Goal: Task Accomplishment & Management: Manage account settings

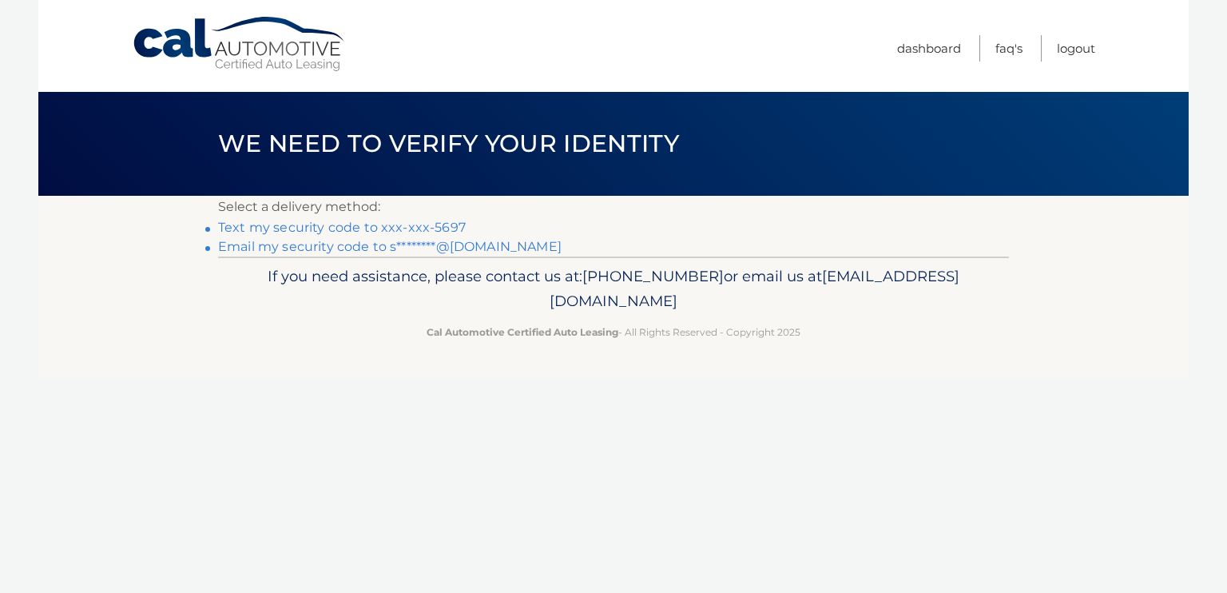
click at [337, 231] on link "Text my security code to xxx-xxx-5697" at bounding box center [342, 227] width 248 height 15
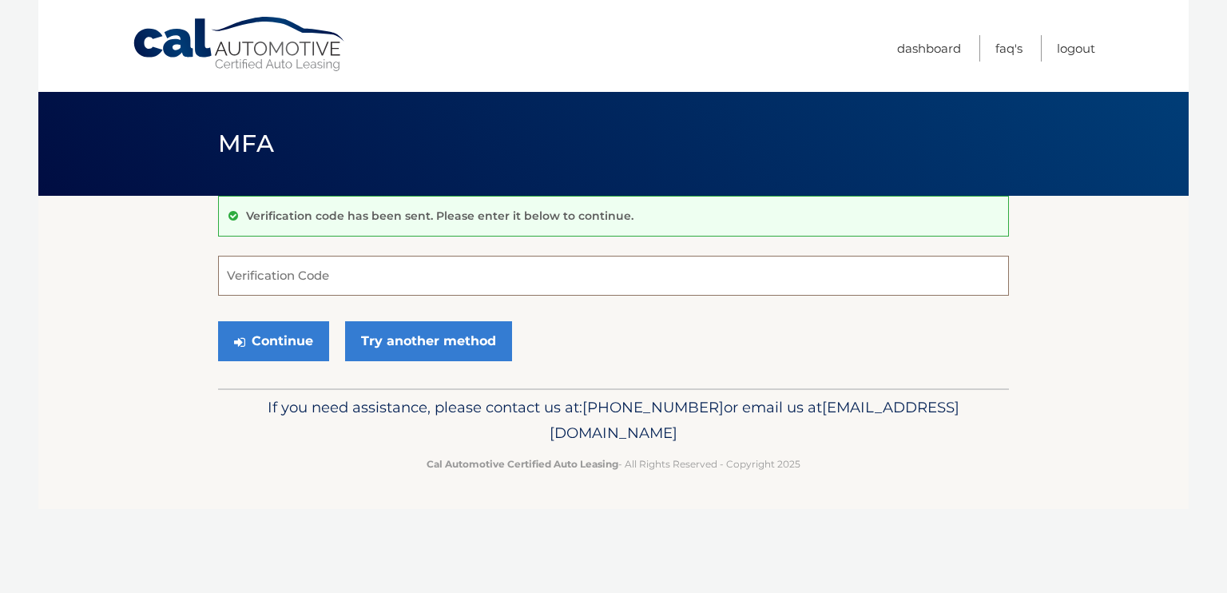
click at [335, 276] on input "Verification Code" at bounding box center [613, 276] width 791 height 40
type input "760290"
click at [263, 335] on button "Continue" at bounding box center [273, 341] width 111 height 40
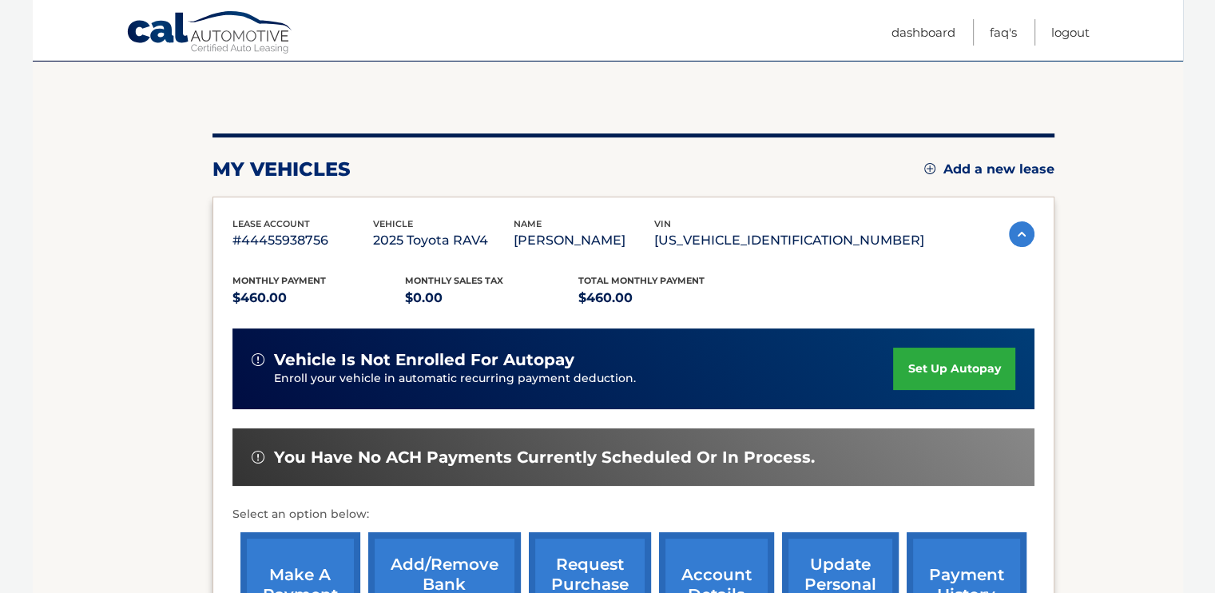
scroll to position [134, 0]
click at [1065, 30] on link "Logout" at bounding box center [1070, 32] width 38 height 26
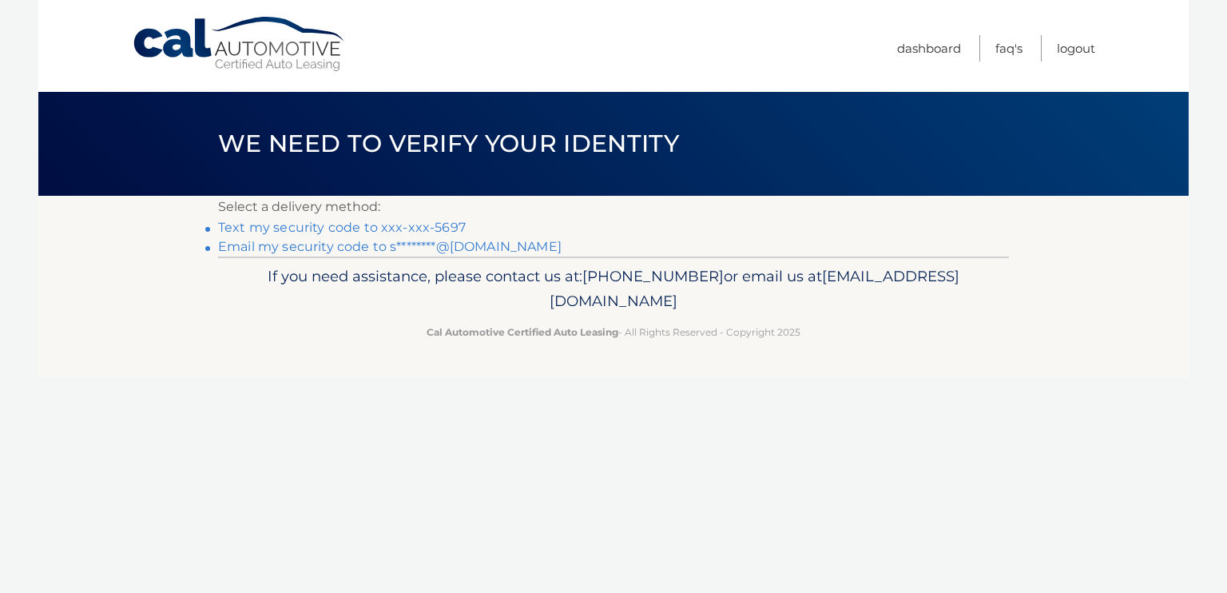
click at [399, 225] on link "Text my security code to xxx-xxx-5697" at bounding box center [342, 227] width 248 height 15
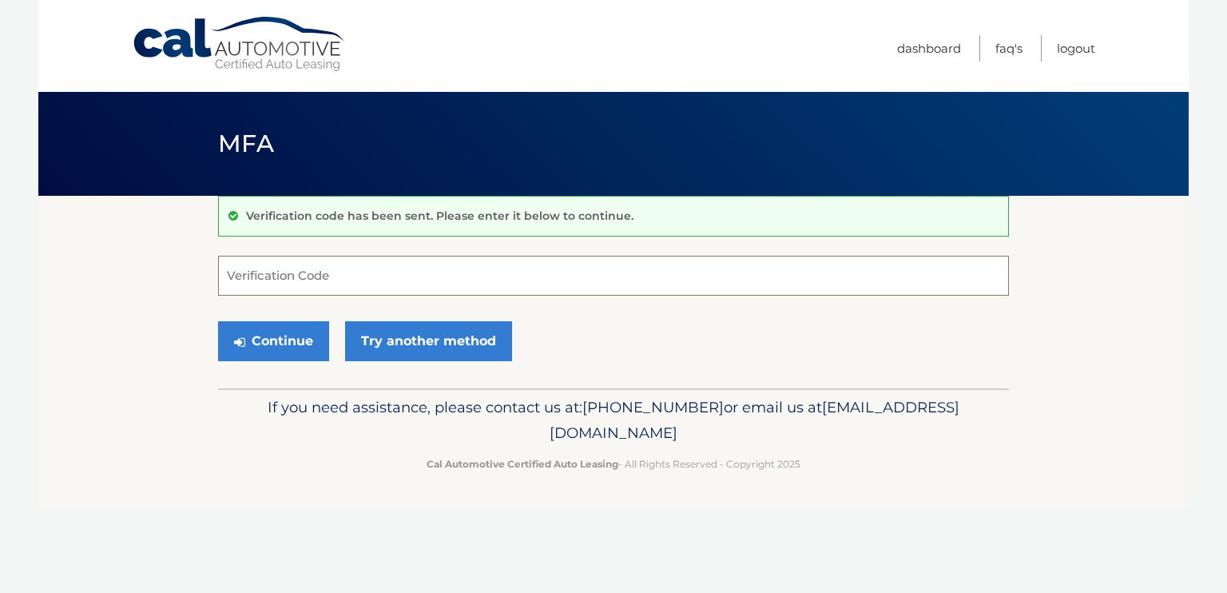
click at [534, 265] on input "Verification Code" at bounding box center [613, 276] width 791 height 40
type input "592111"
click at [218, 321] on button "Continue" at bounding box center [273, 341] width 111 height 40
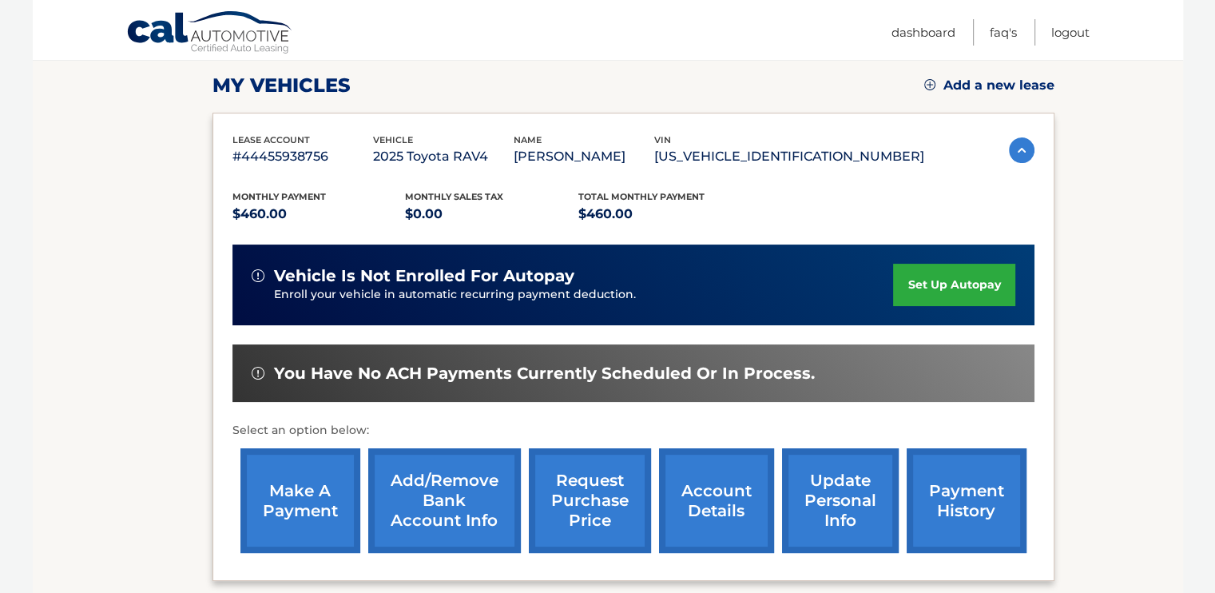
scroll to position [214, 0]
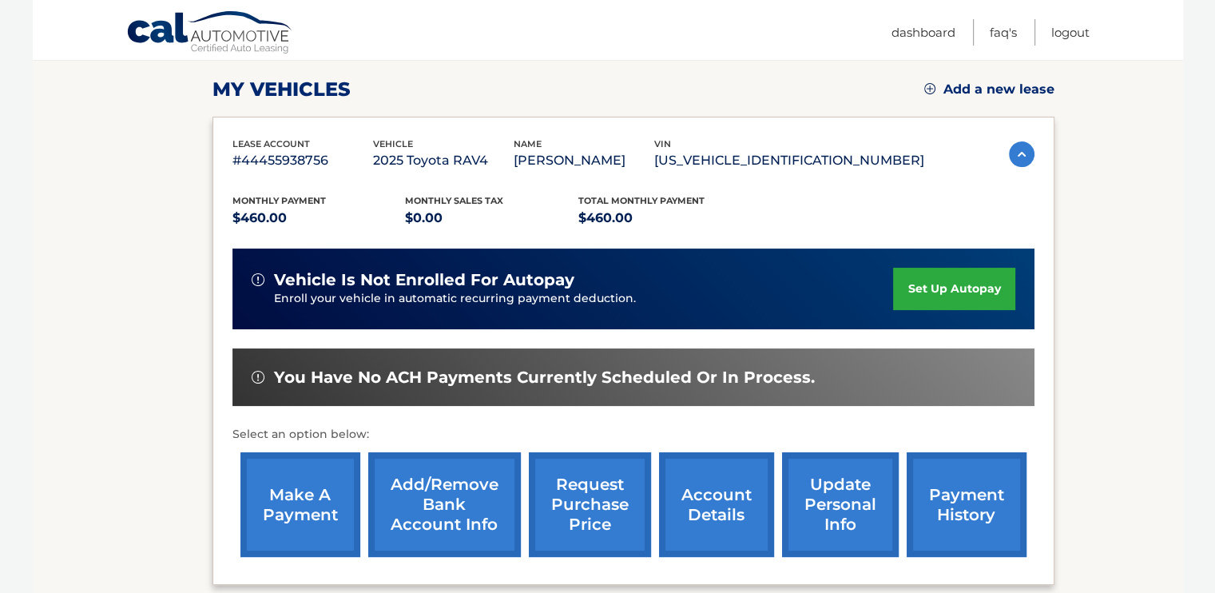
click at [316, 496] on link "make a payment" at bounding box center [300, 504] width 120 height 105
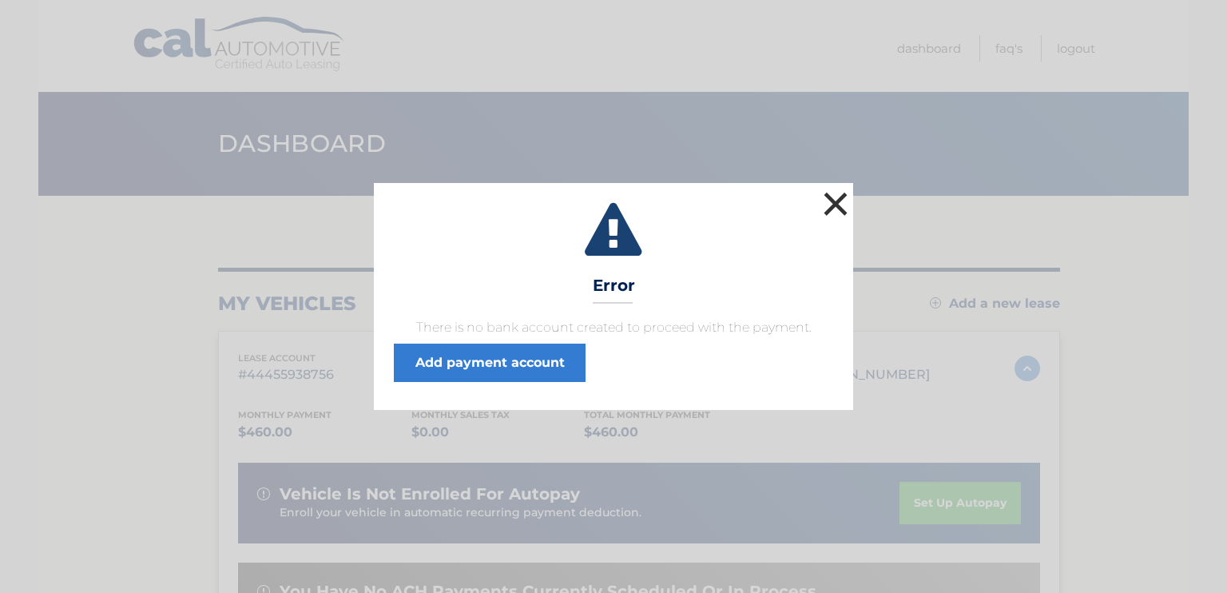
click at [834, 199] on button "×" at bounding box center [835, 204] width 32 height 32
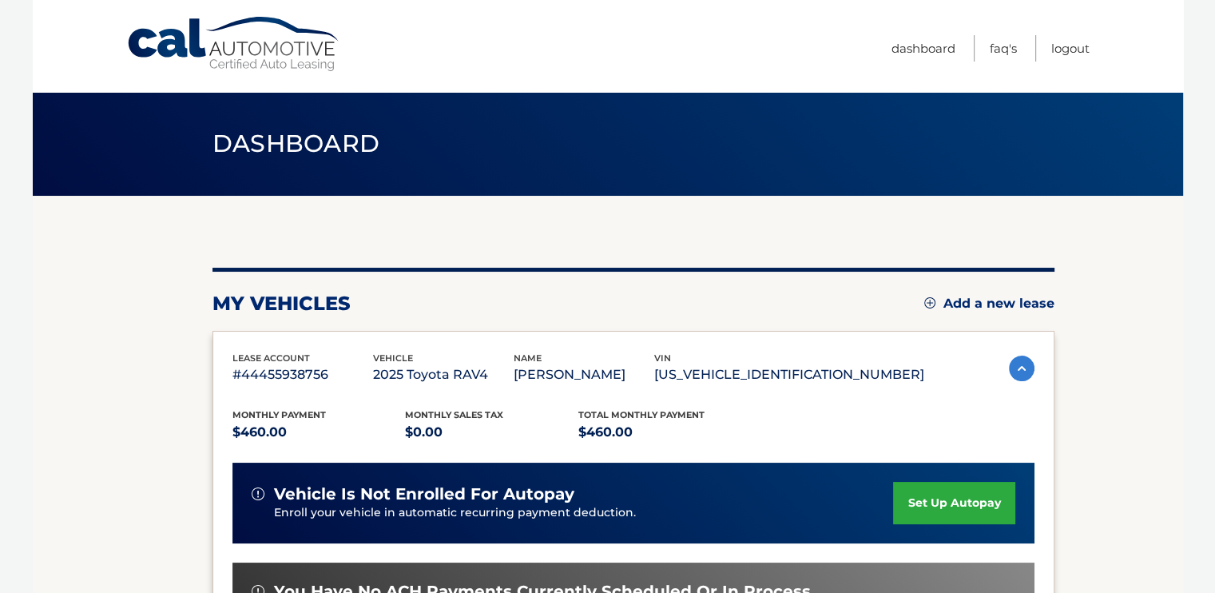
scroll to position [240, 0]
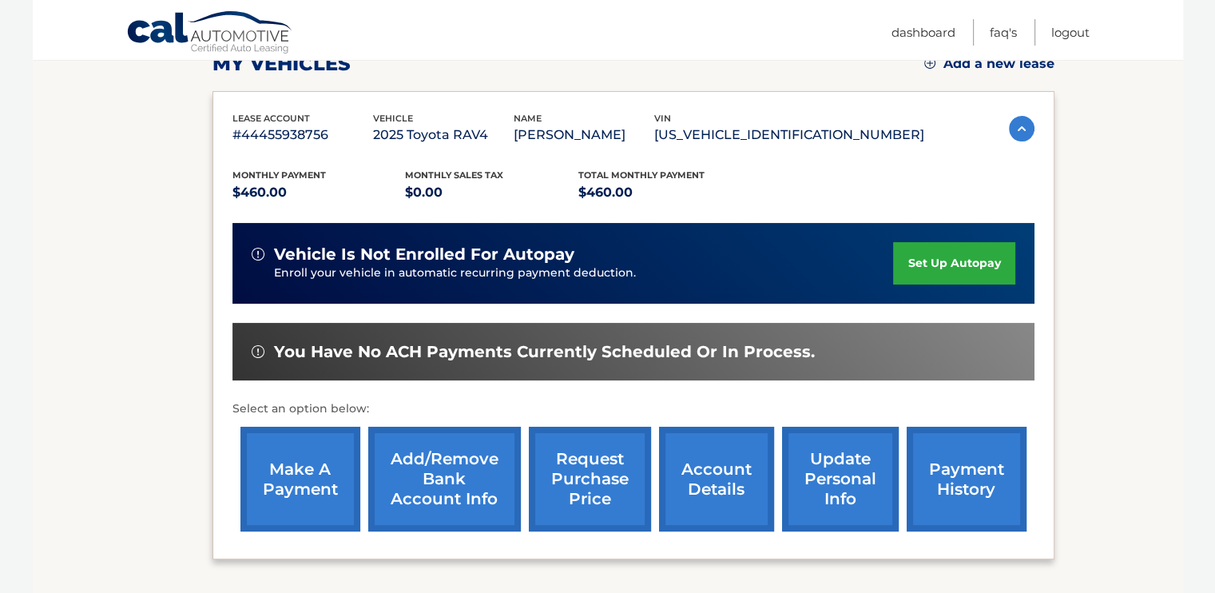
click at [728, 486] on link "account details" at bounding box center [716, 478] width 115 height 105
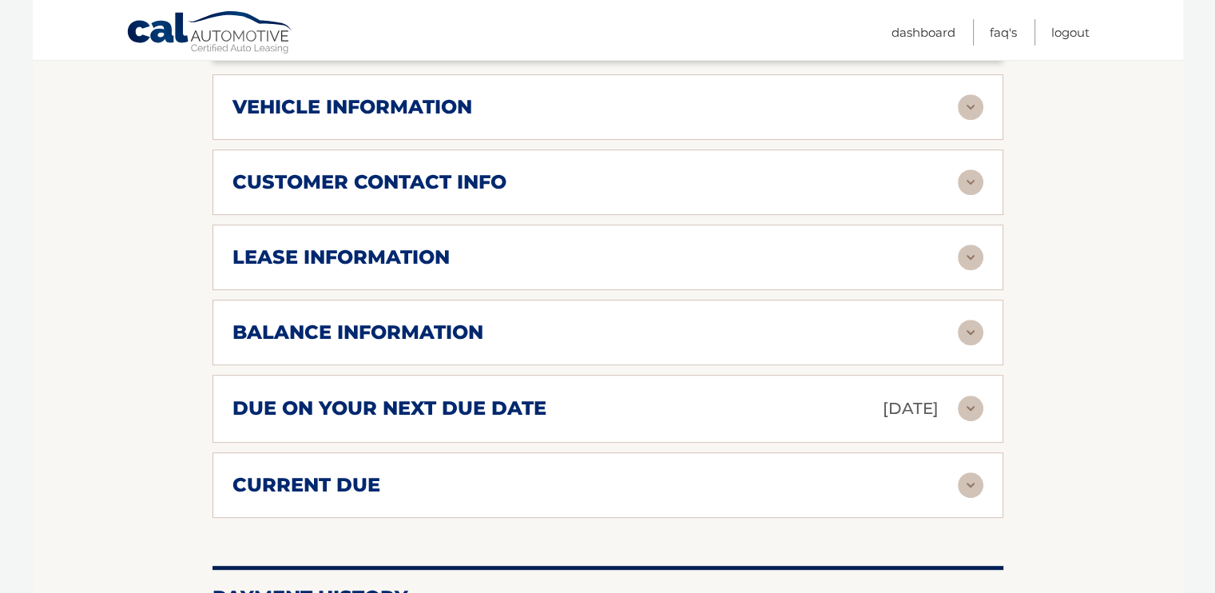
scroll to position [799, 0]
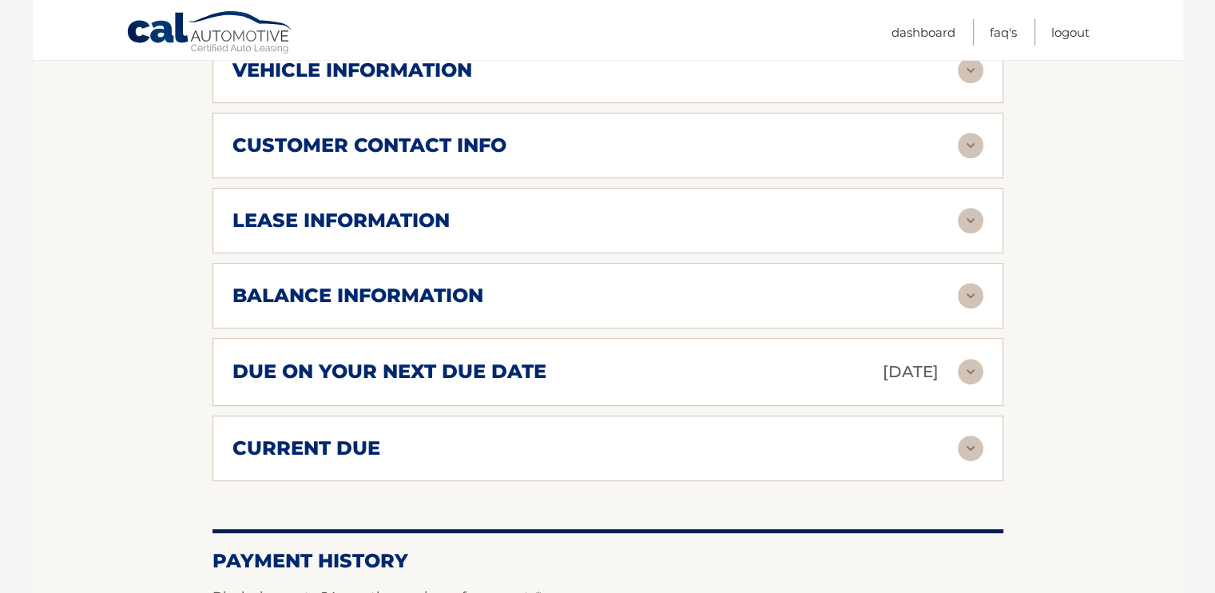
click at [971, 365] on img at bounding box center [971, 372] width 26 height 26
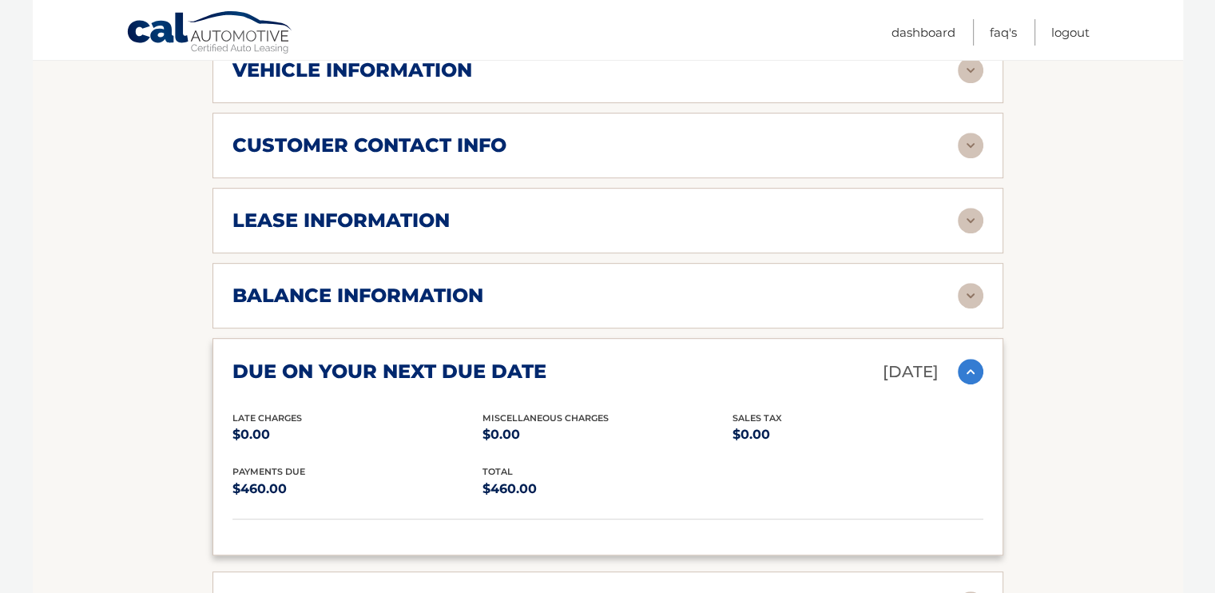
click at [971, 365] on img at bounding box center [971, 372] width 26 height 26
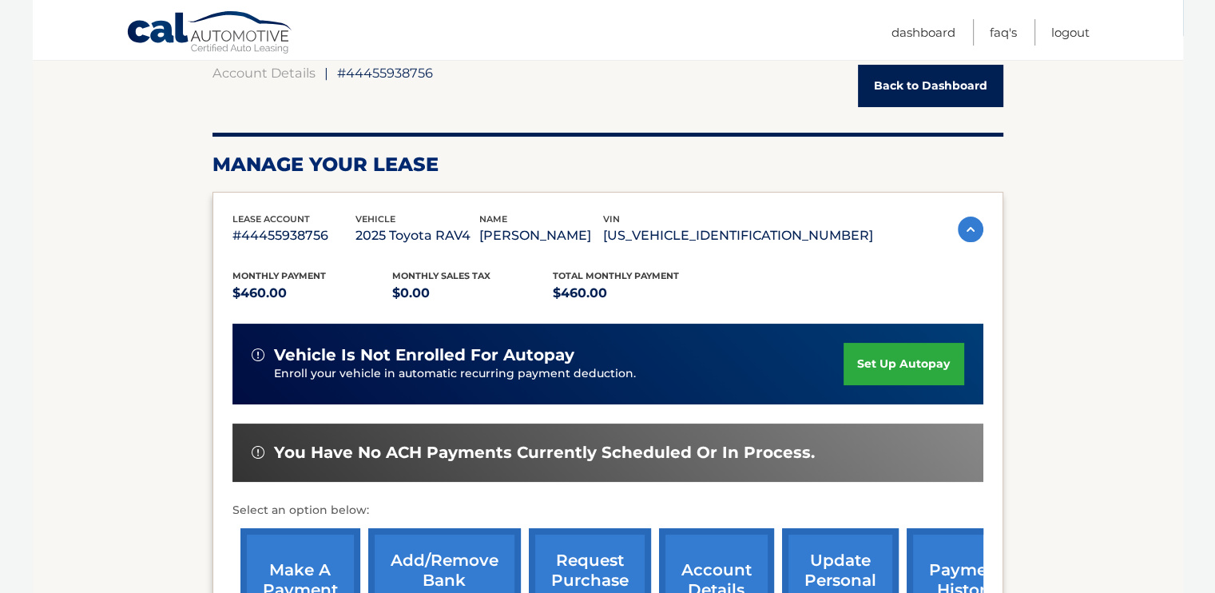
scroll to position [0, 0]
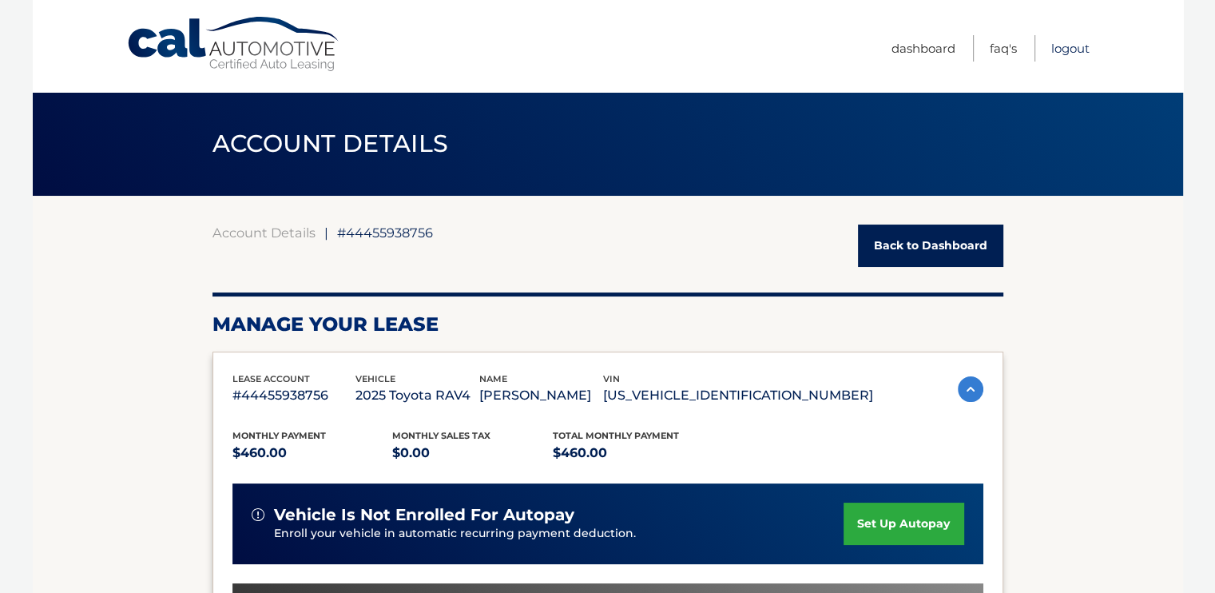
click at [1060, 52] on link "Logout" at bounding box center [1070, 48] width 38 height 26
